Goal: Find specific page/section: Find specific page/section

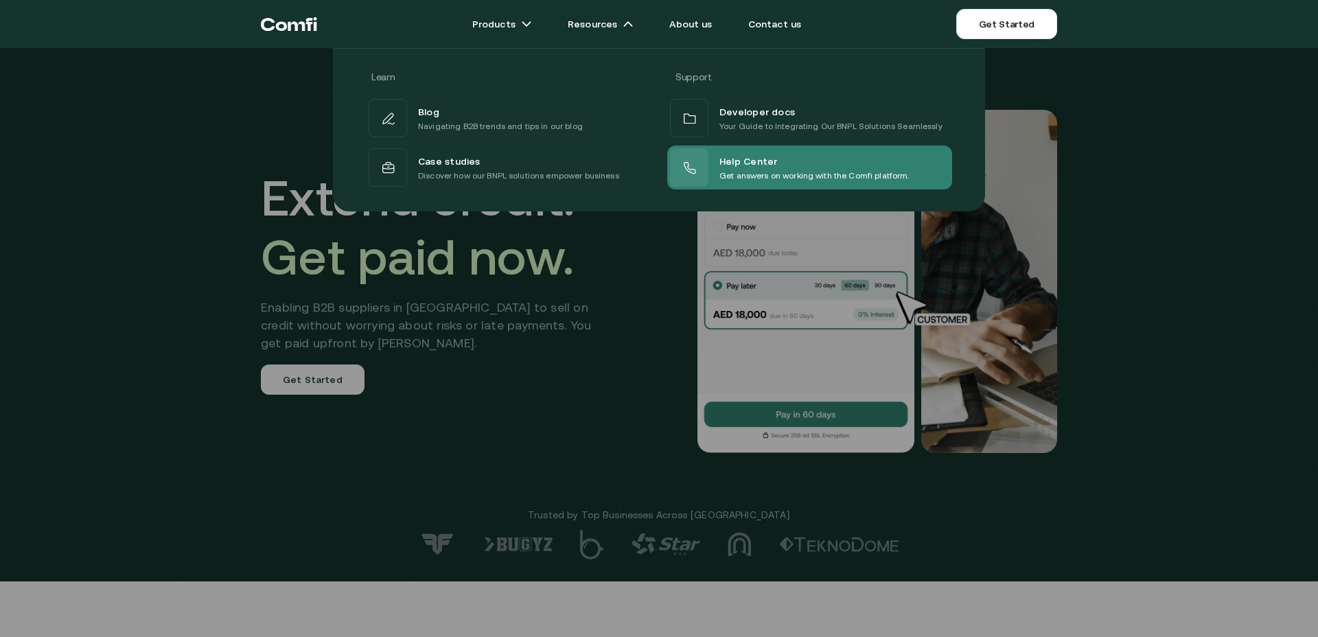
click at [781, 157] on div "Help Center" at bounding box center [814, 160] width 190 height 16
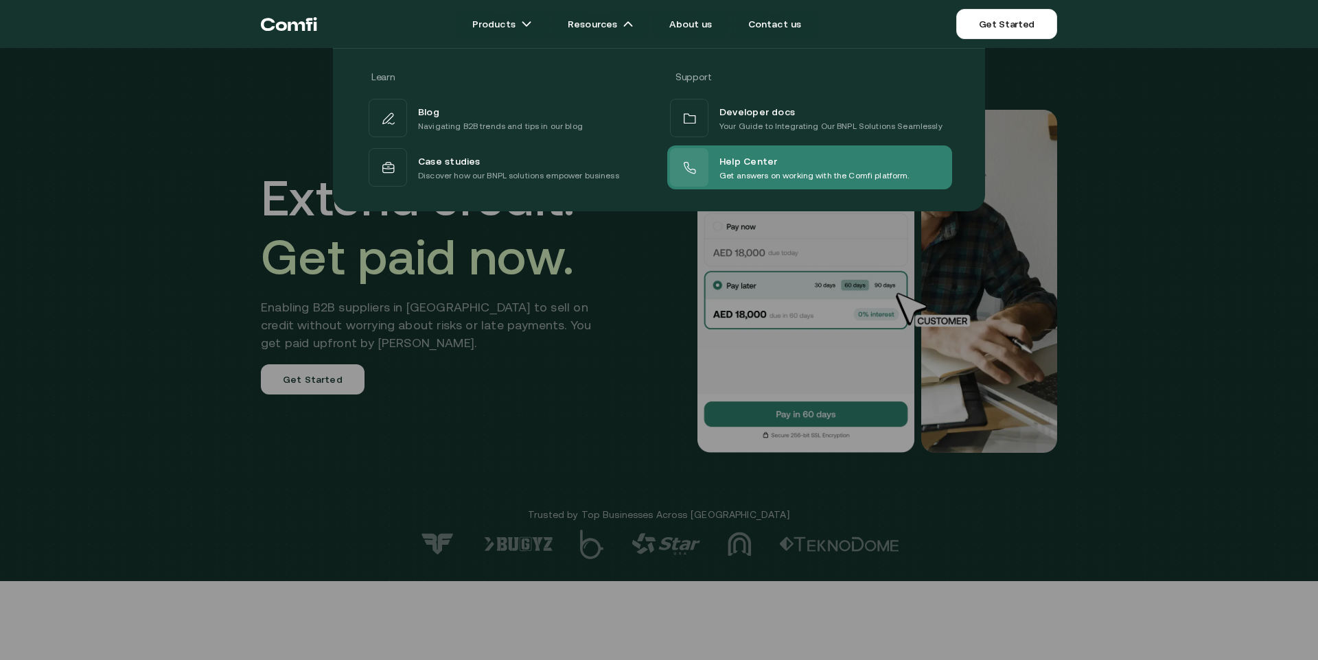
click at [736, 165] on span "Help Center" at bounding box center [748, 160] width 58 height 16
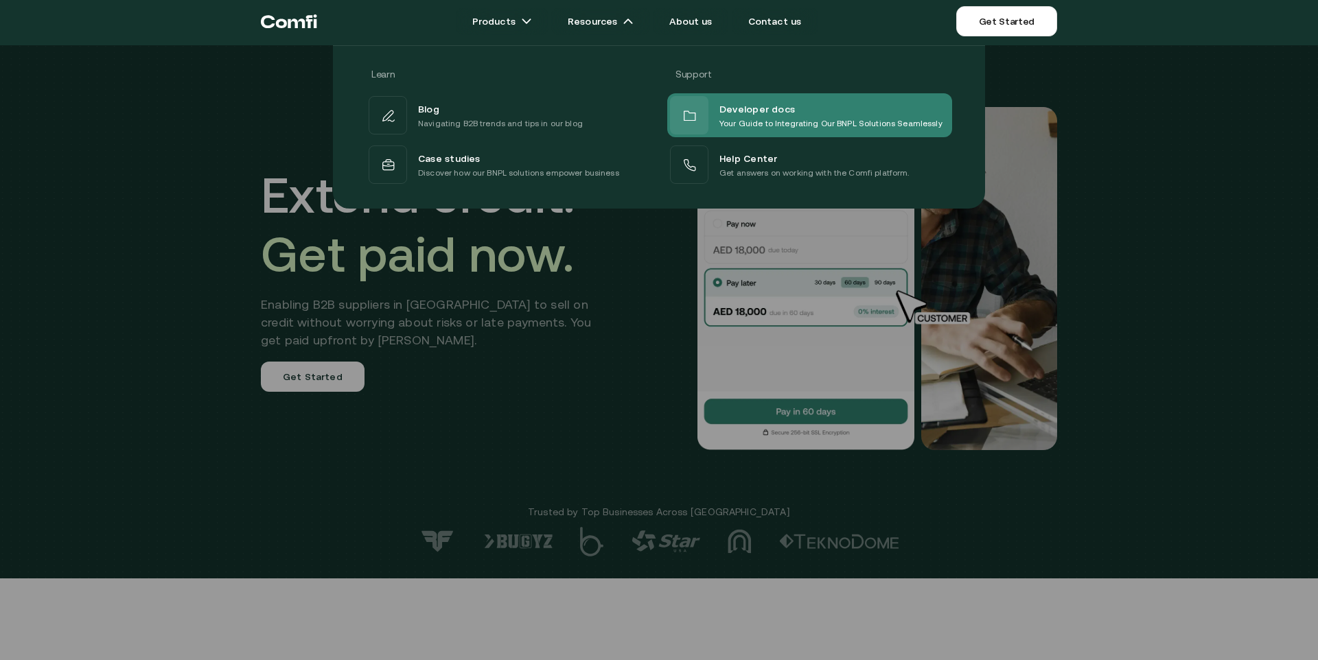
click at [754, 111] on span "Developer docs" at bounding box center [757, 108] width 76 height 16
